Goal: Check status: Check status

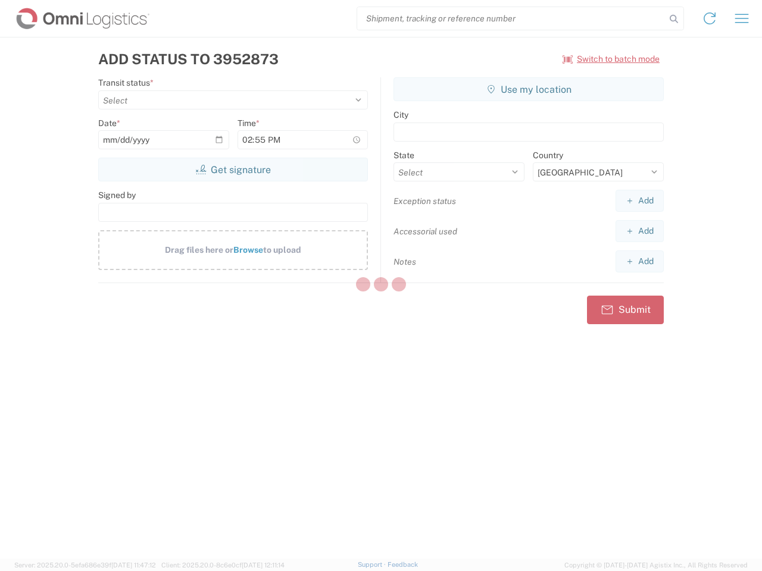
select select "US"
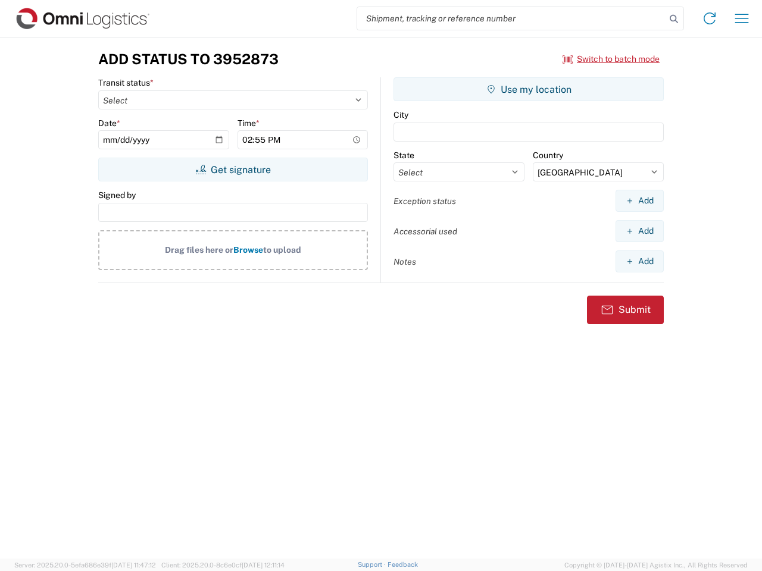
click at [511, 18] on input "search" at bounding box center [511, 18] width 308 height 23
click at [674, 19] on icon at bounding box center [673, 19] width 17 height 17
click at [709, 18] on icon at bounding box center [709, 18] width 19 height 19
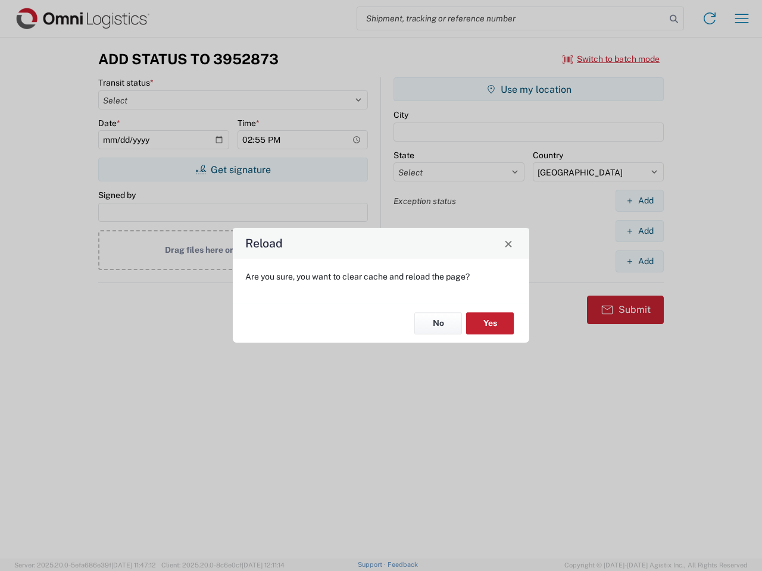
click at [741, 18] on div "Reload Are you sure, you want to clear cache and reload the page? No Yes" at bounding box center [381, 285] width 762 height 571
click at [611, 59] on div "Reload Are you sure, you want to clear cache and reload the page? No Yes" at bounding box center [381, 285] width 762 height 571
click at [233, 170] on div "Reload Are you sure, you want to clear cache and reload the page? No Yes" at bounding box center [381, 285] width 762 height 571
click at [528, 89] on div "Reload Are you sure, you want to clear cache and reload the page? No Yes" at bounding box center [381, 285] width 762 height 571
click at [639, 201] on div "Reload Are you sure, you want to clear cache and reload the page? No Yes" at bounding box center [381, 285] width 762 height 571
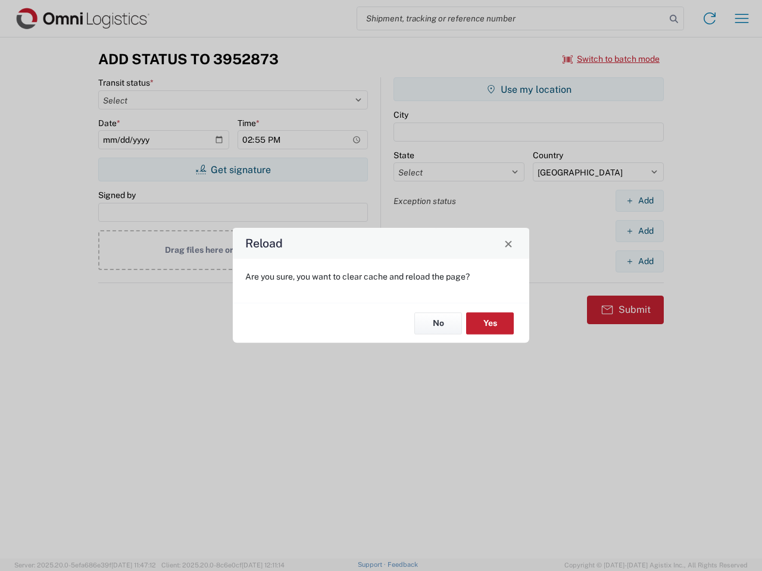
click at [639, 231] on div "Reload Are you sure, you want to clear cache and reload the page? No Yes" at bounding box center [381, 285] width 762 height 571
click at [639, 261] on div "Reload Are you sure, you want to clear cache and reload the page? No Yes" at bounding box center [381, 285] width 762 height 571
